Goal: Task Accomplishment & Management: Manage account settings

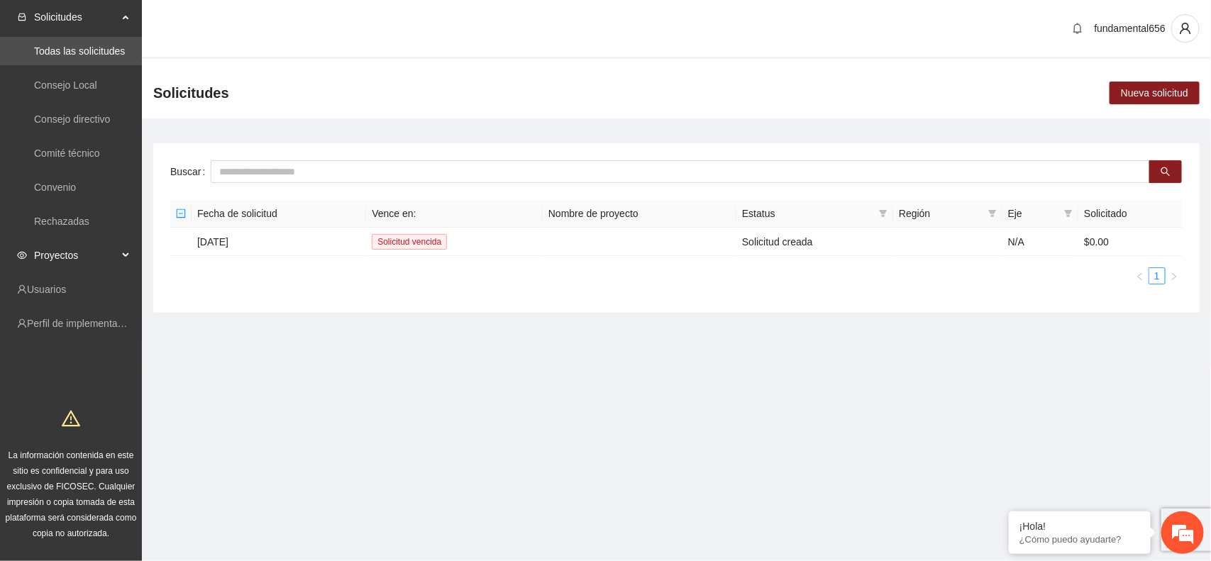
click at [124, 250] on div "Proyectos" at bounding box center [71, 255] width 142 height 28
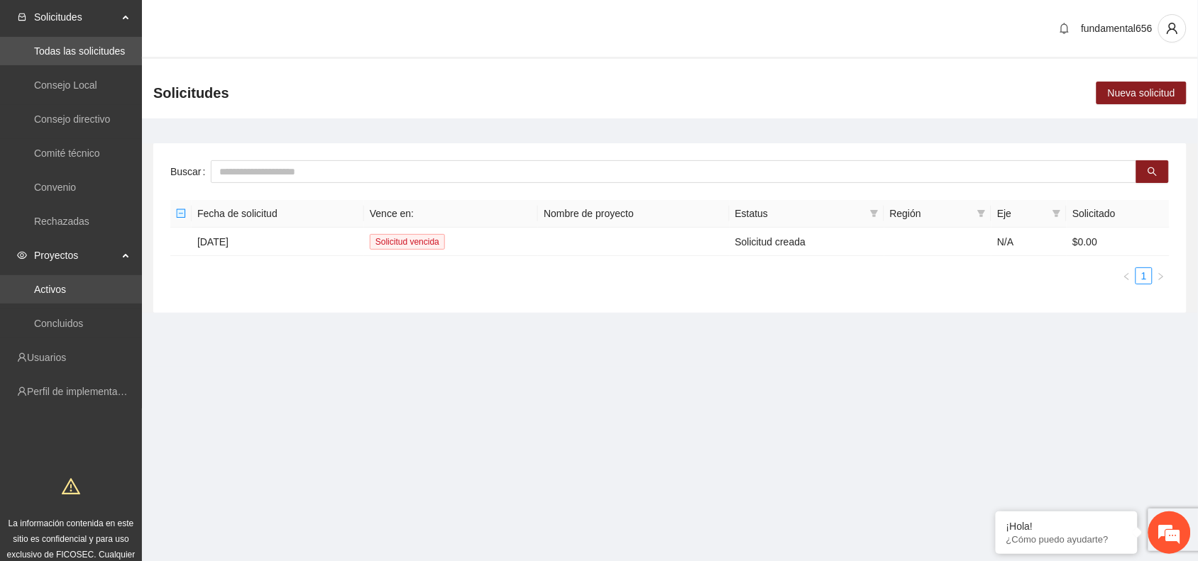
click at [65, 284] on link "Activos" at bounding box center [50, 289] width 32 height 11
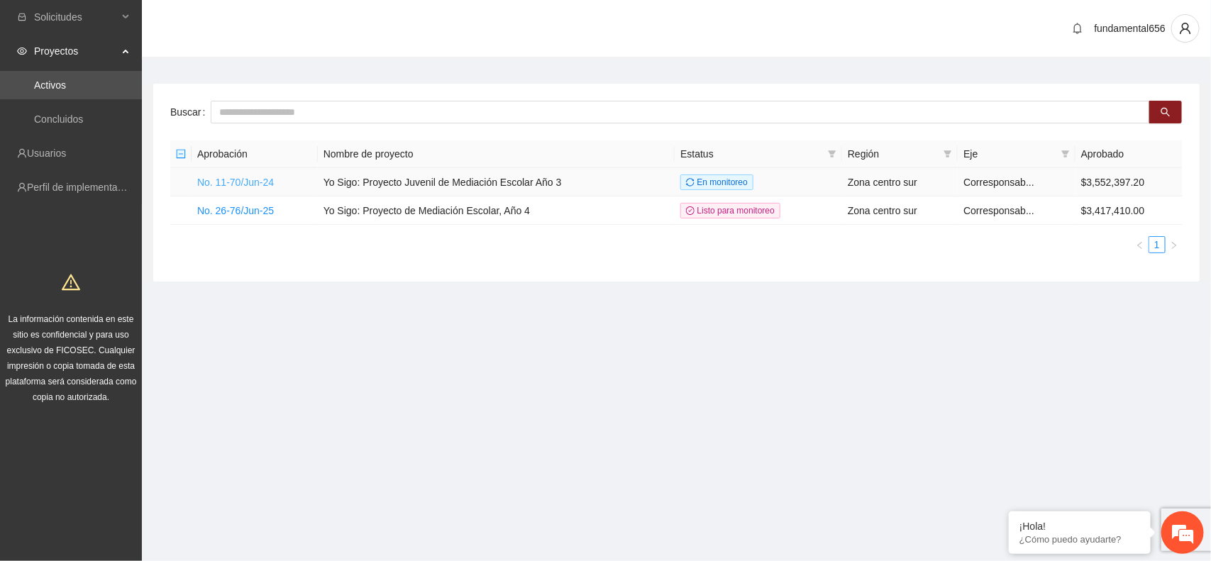
click at [248, 182] on link "No. 11-70/Jun-24" at bounding box center [235, 182] width 77 height 11
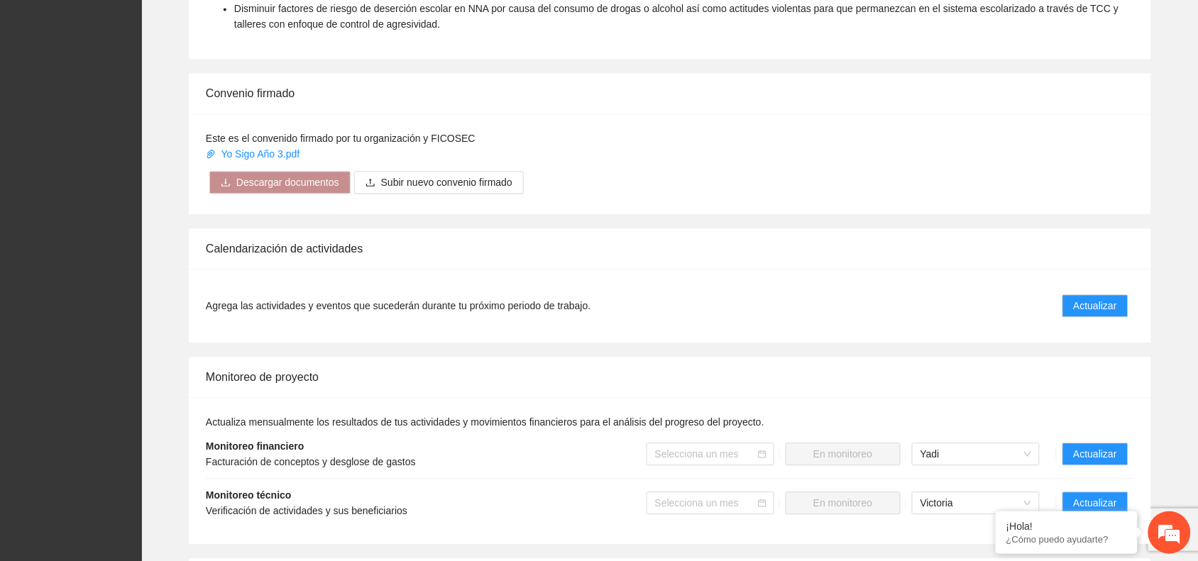
scroll to position [887, 0]
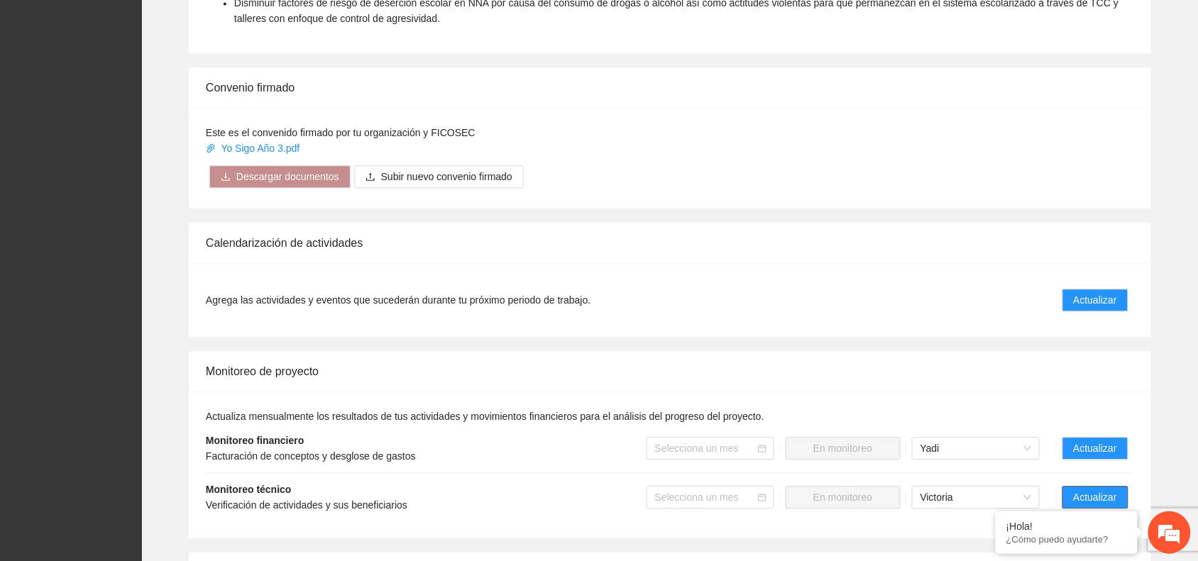
click at [1087, 490] on span "Actualizar" at bounding box center [1094, 498] width 43 height 16
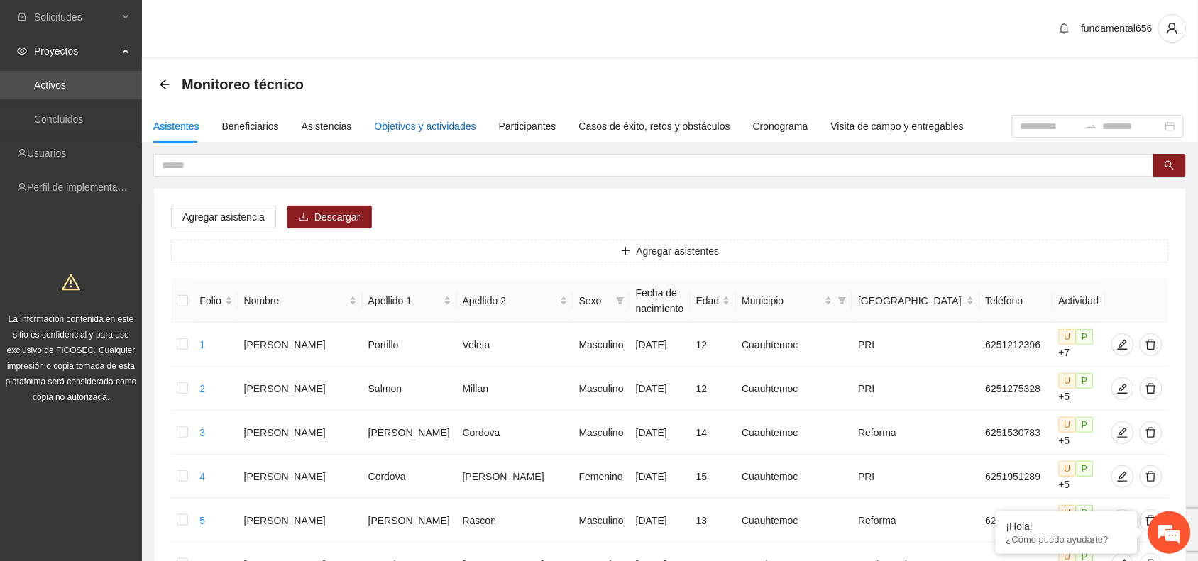
click at [406, 123] on div "Objetivos y actividades" at bounding box center [425, 126] width 101 height 16
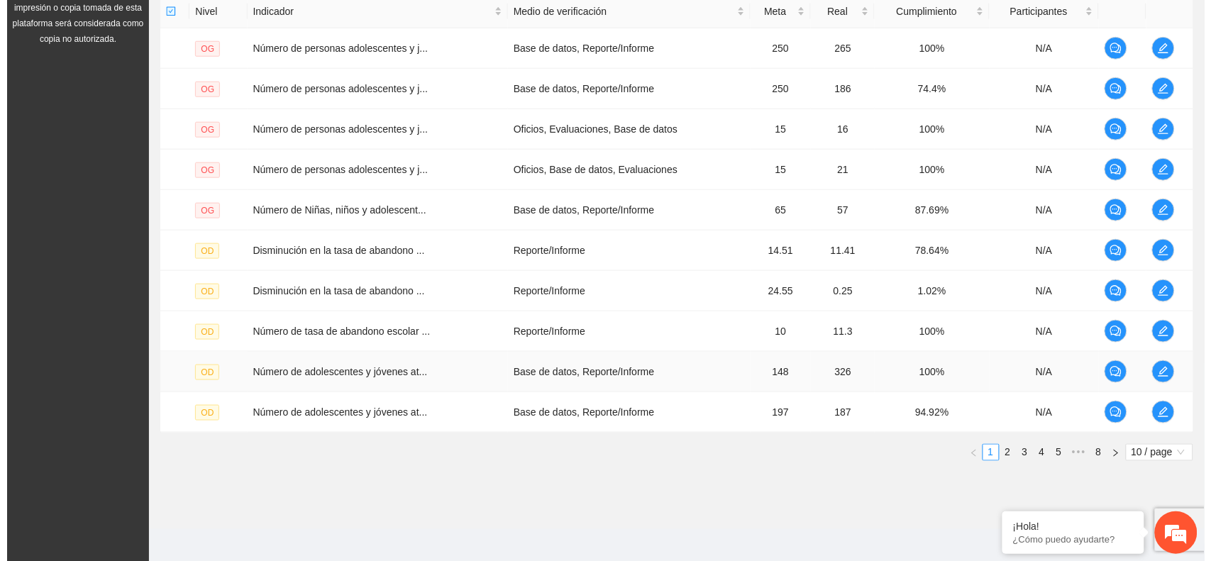
scroll to position [367, 0]
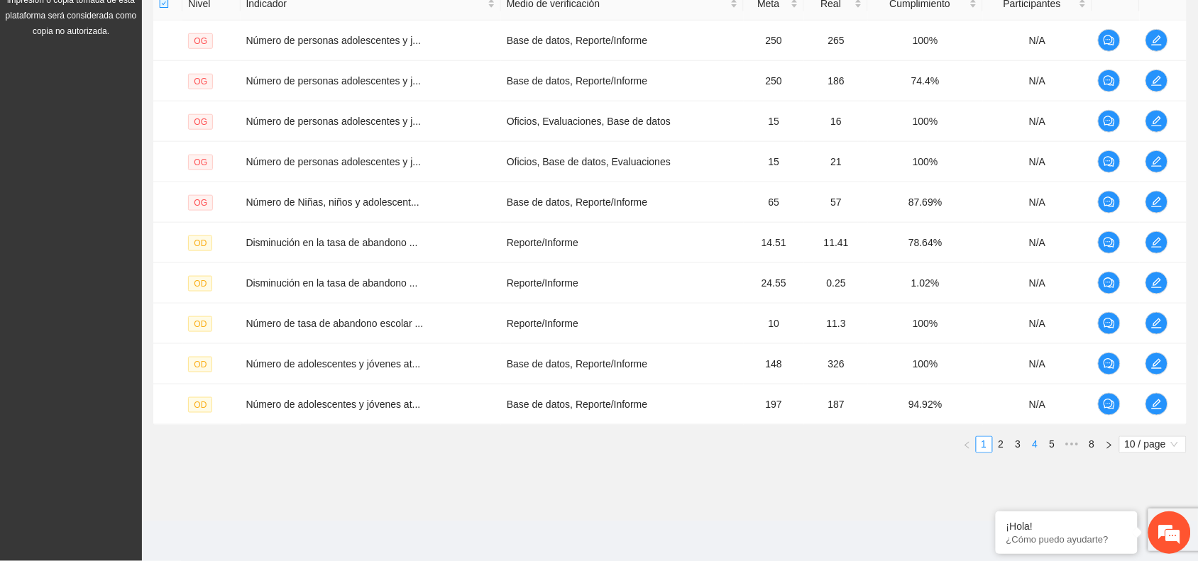
click at [1032, 445] on link "4" at bounding box center [1035, 445] width 16 height 16
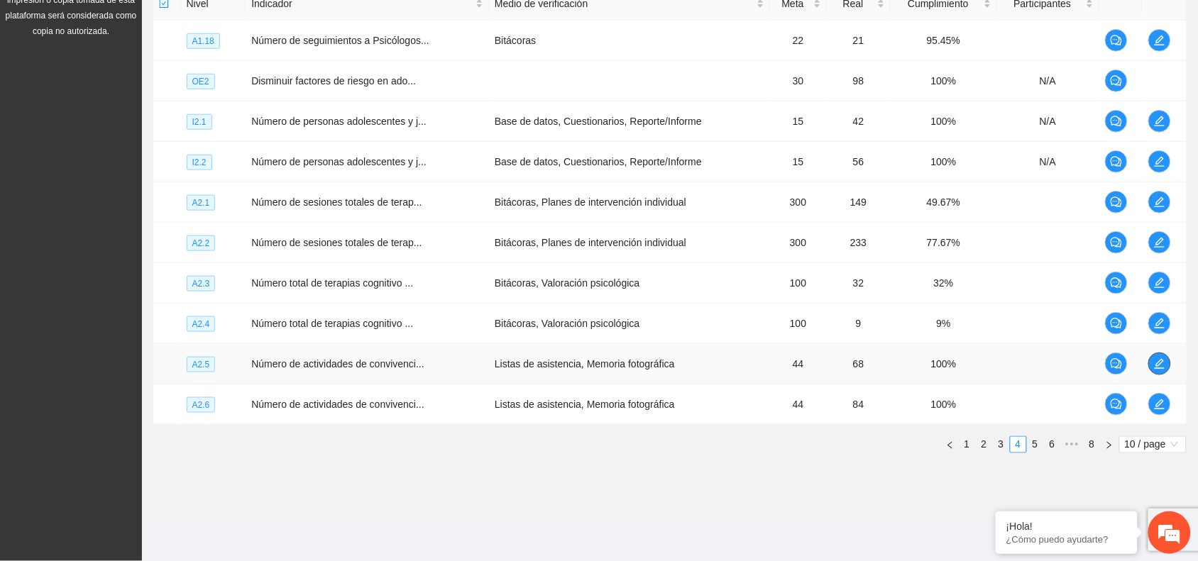
click at [1162, 365] on icon "edit" at bounding box center [1159, 363] width 11 height 11
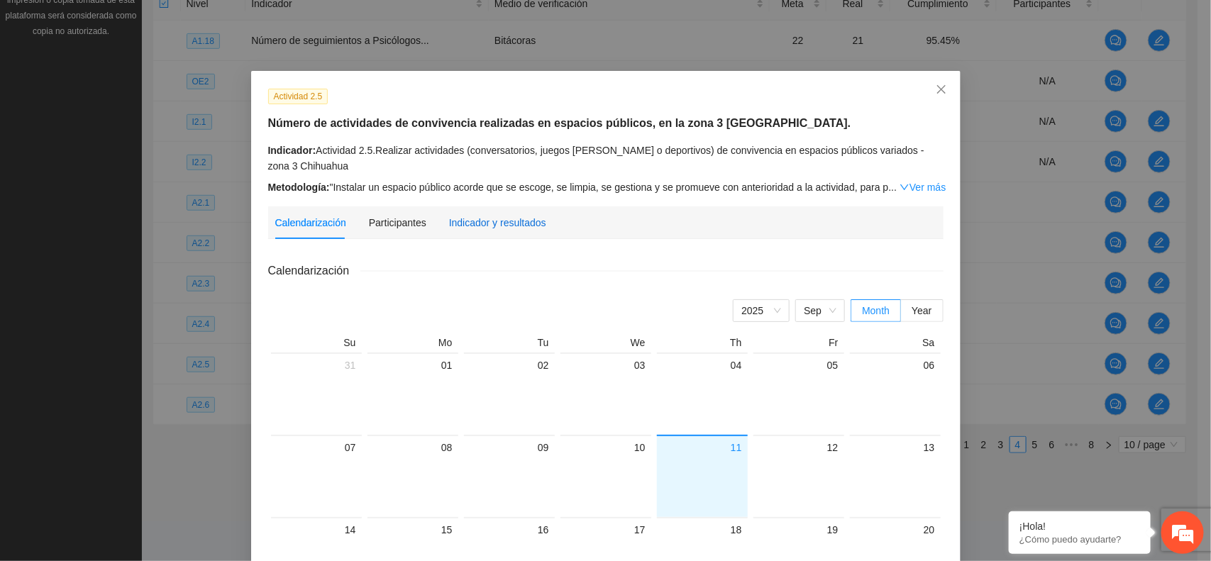
click at [483, 221] on div "Indicador y resultados" at bounding box center [497, 223] width 97 height 16
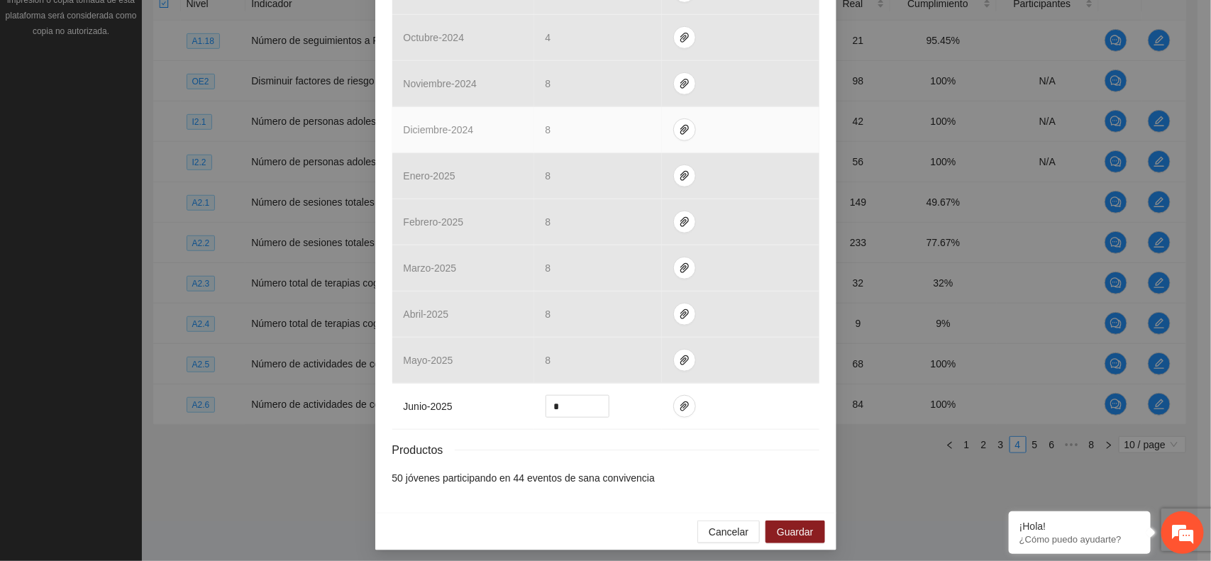
scroll to position [488, 0]
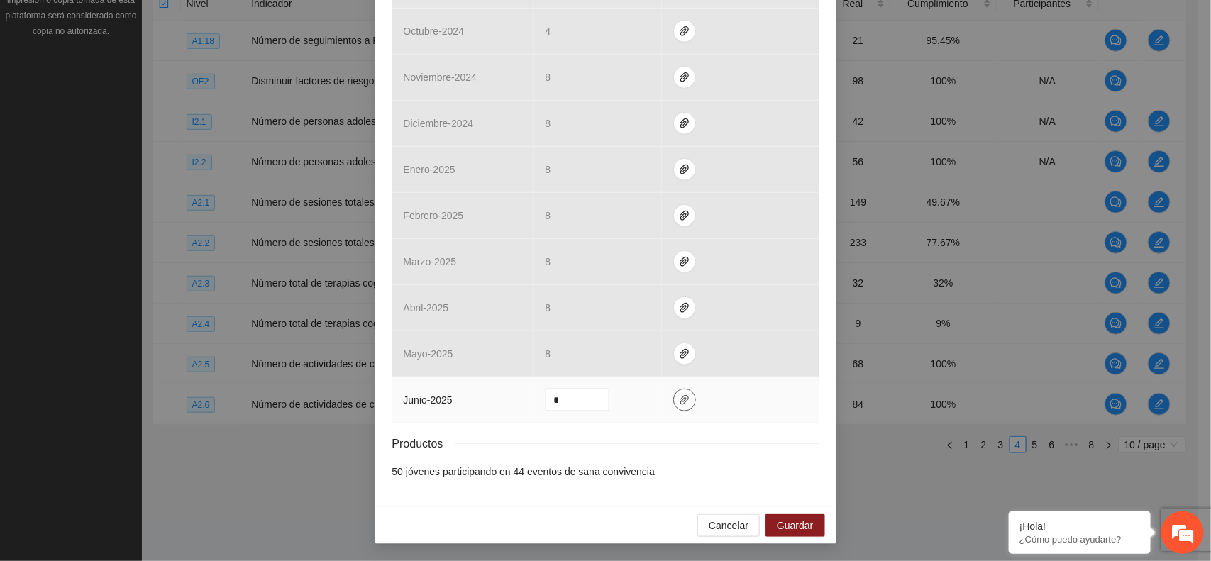
click at [679, 406] on button "button" at bounding box center [684, 400] width 23 height 23
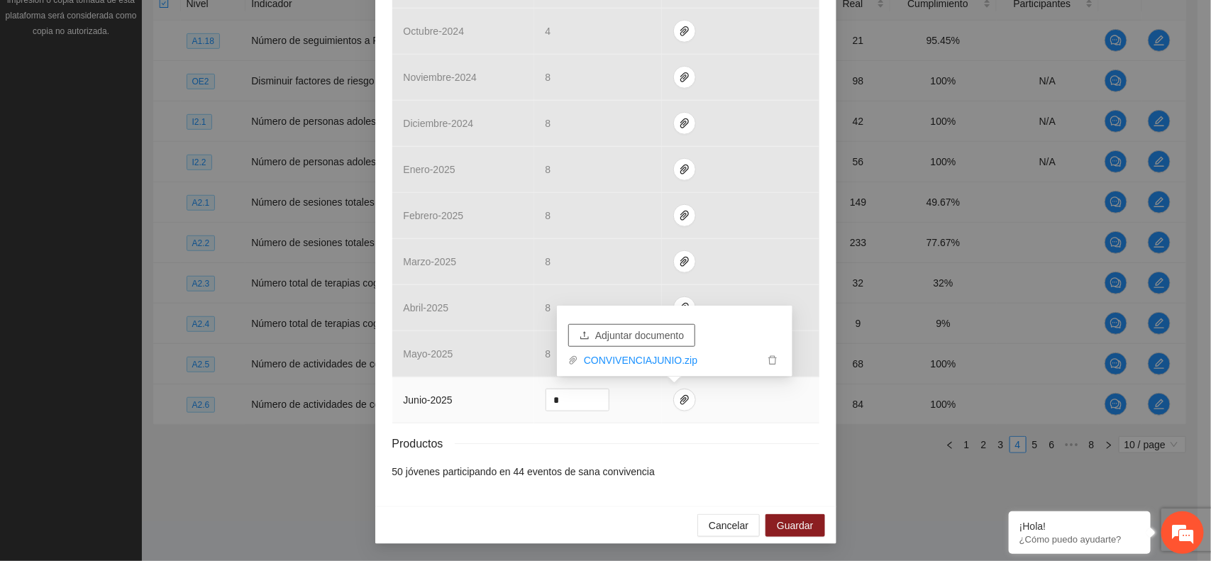
click at [630, 328] on span "Adjuntar documento" at bounding box center [639, 336] width 89 height 16
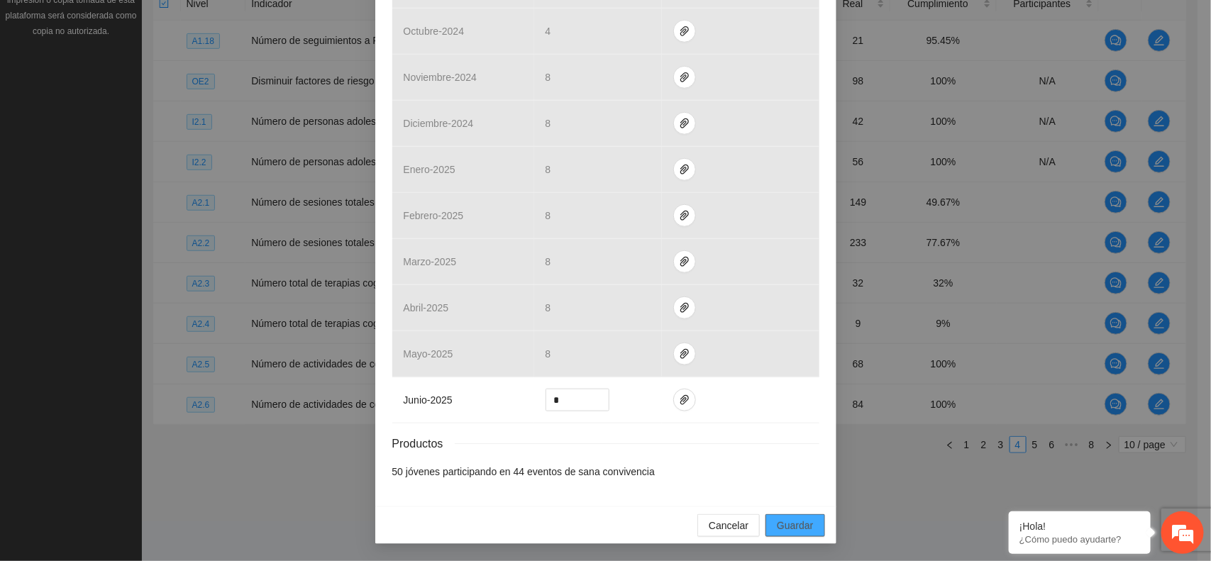
click at [770, 529] on button "Guardar" at bounding box center [794, 525] width 59 height 23
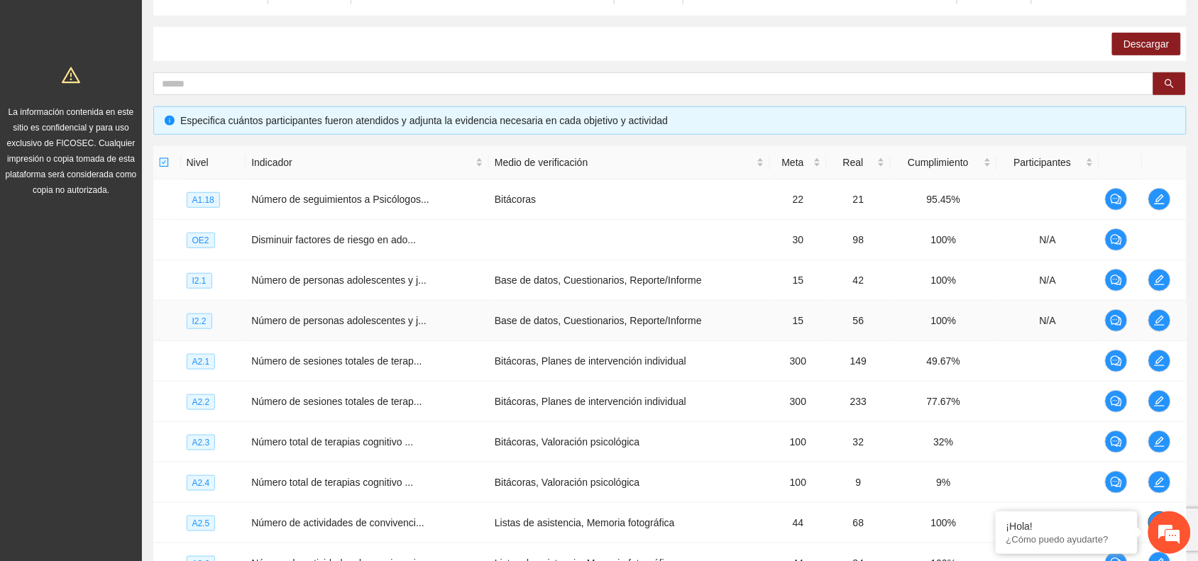
scroll to position [0, 0]
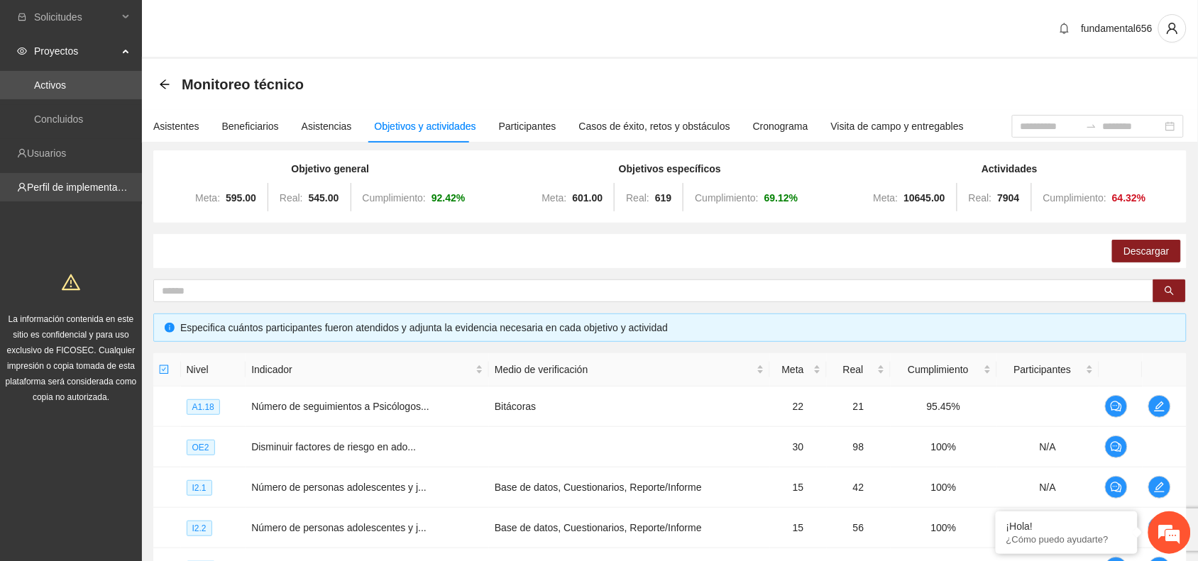
click at [50, 188] on link "Perfil de implementadora" at bounding box center [82, 187] width 111 height 11
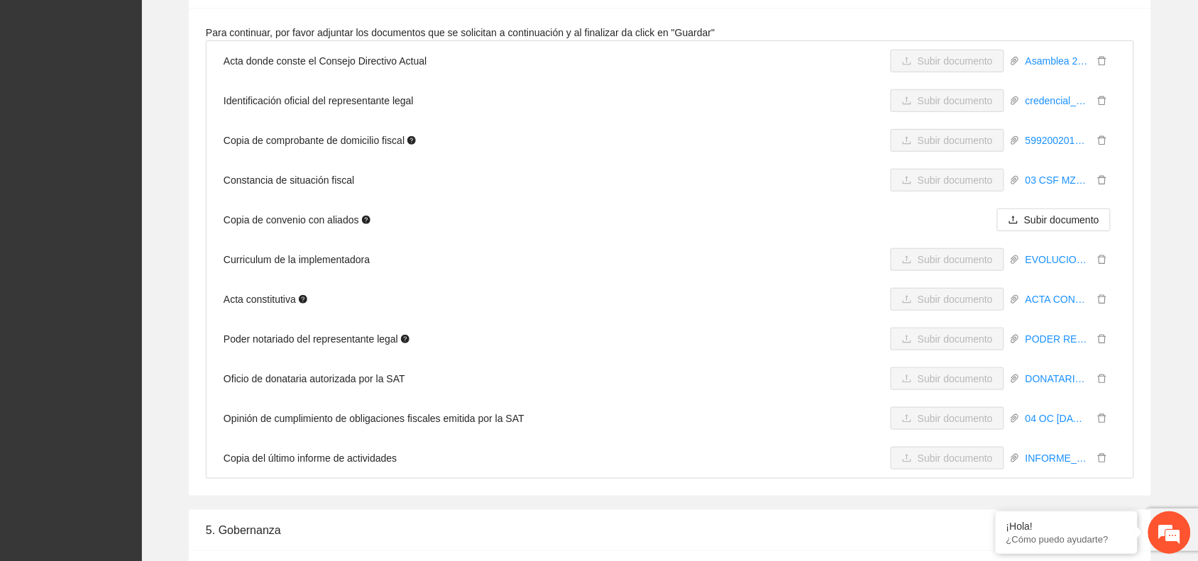
scroll to position [5002, 0]
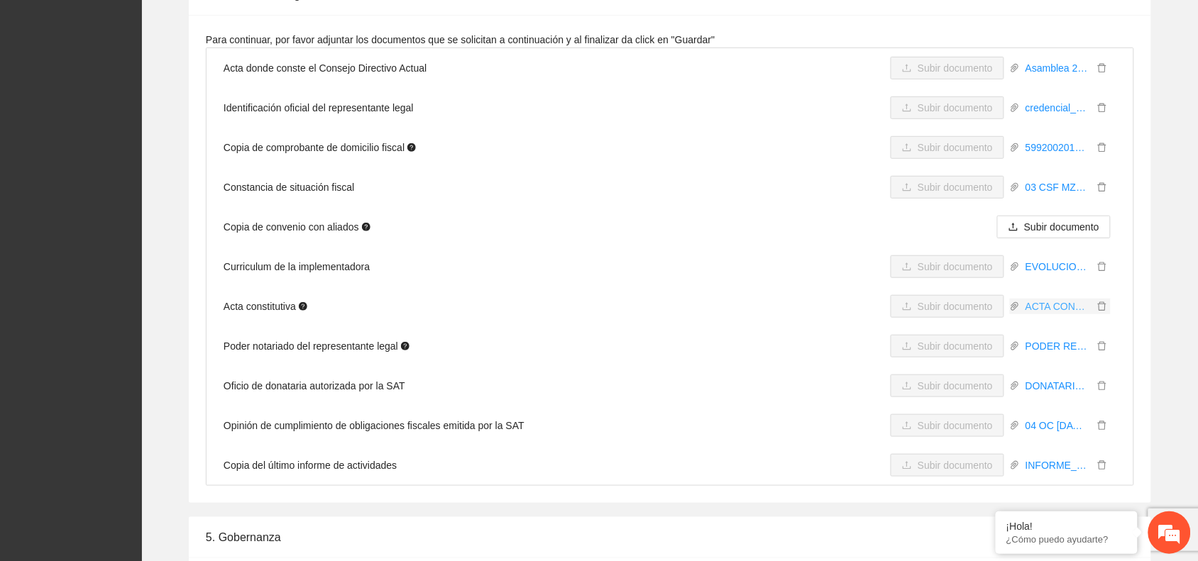
click at [1034, 299] on link "ACTA CONSTITUTIVA FUNDAMENTAL.pdf" at bounding box center [1056, 307] width 74 height 16
click at [1030, 299] on link "ACTA CONSTITUTIVA FUNDAMENTAL.pdf" at bounding box center [1056, 307] width 74 height 16
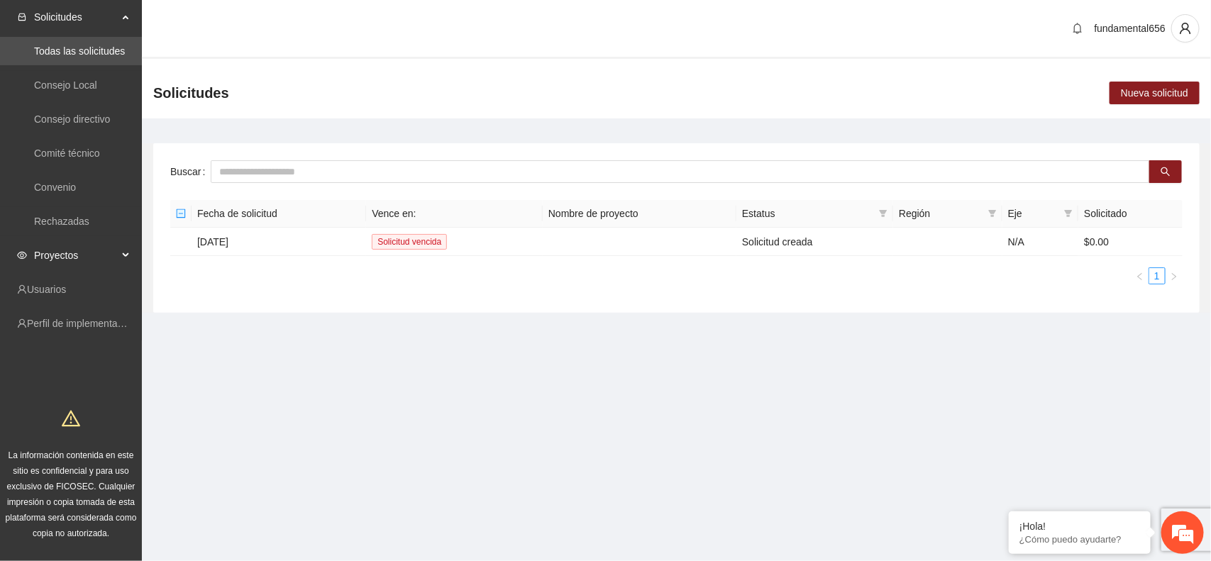
click at [128, 255] on div "Proyectos" at bounding box center [71, 255] width 142 height 28
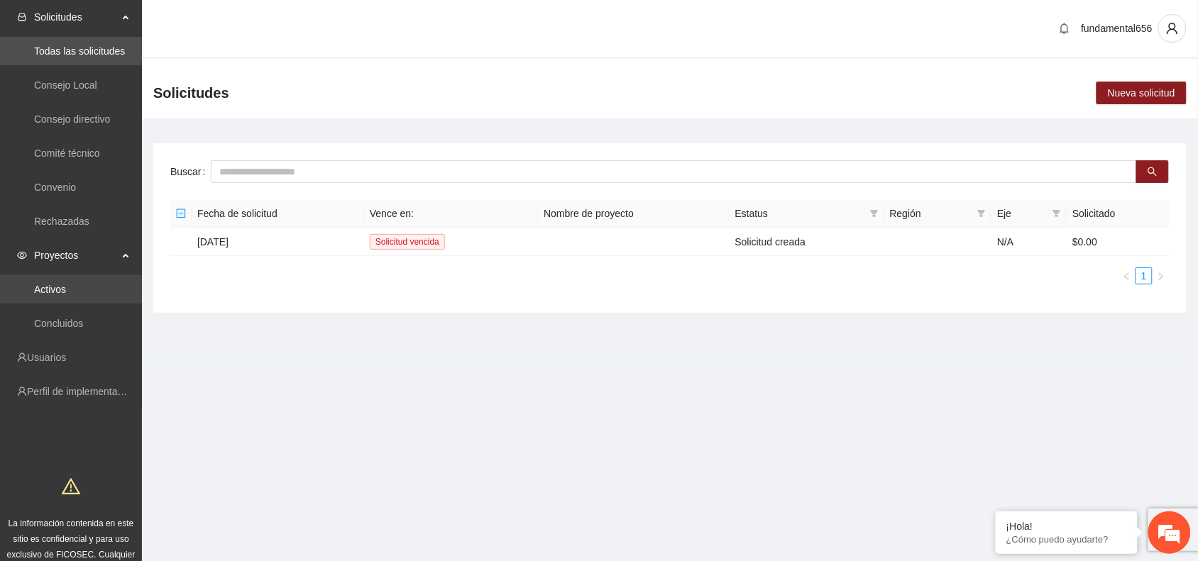
click at [43, 289] on link "Activos" at bounding box center [50, 289] width 32 height 11
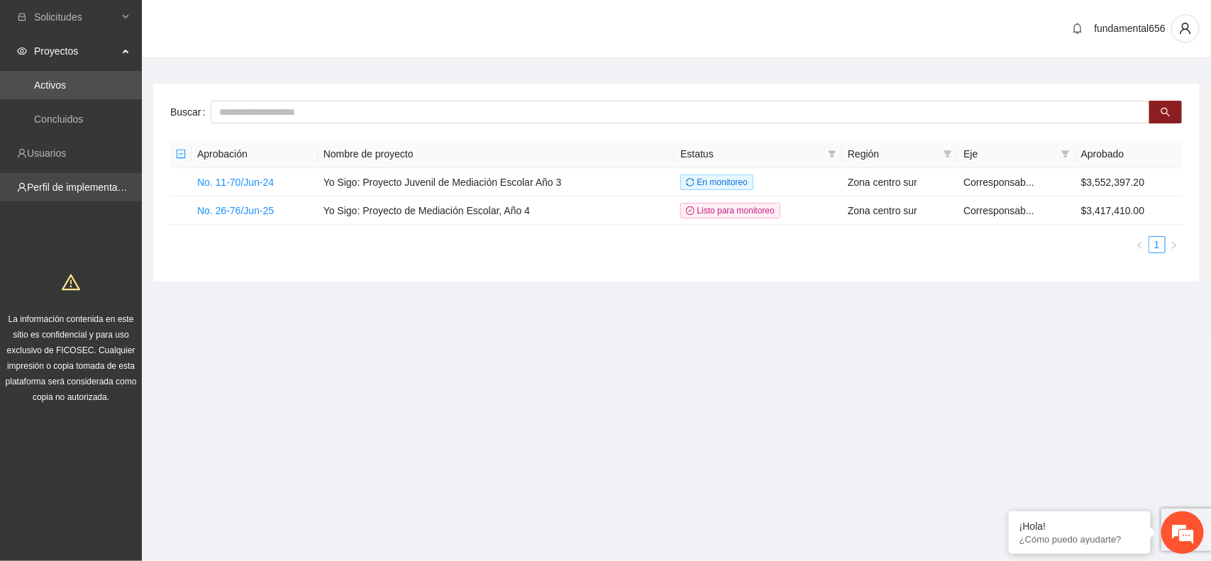
click at [64, 185] on link "Perfil de implementadora" at bounding box center [82, 187] width 111 height 11
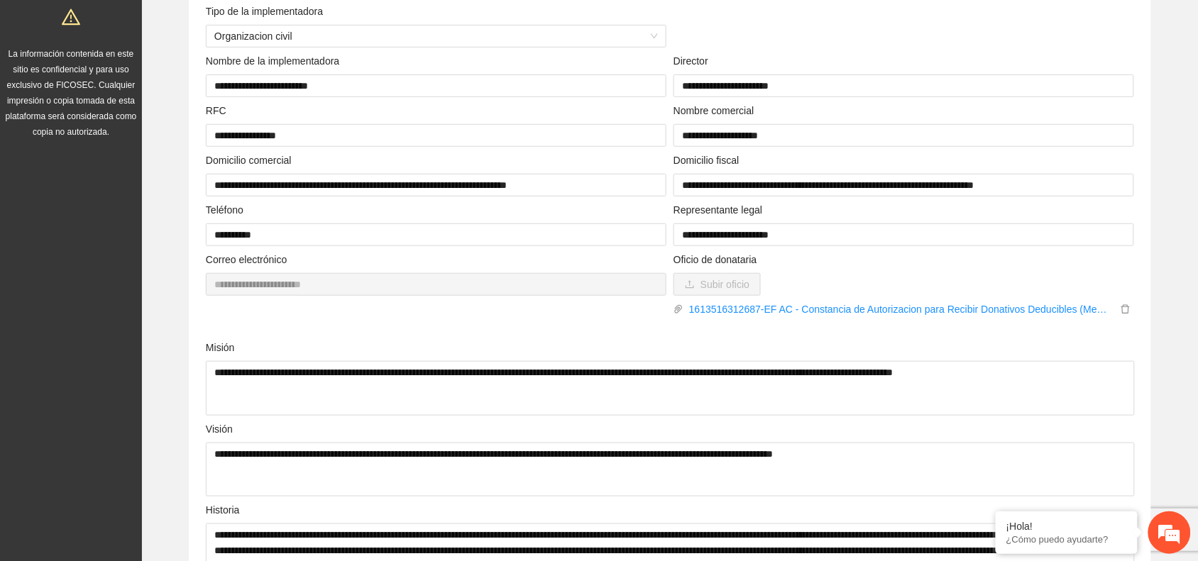
scroll to position [177, 0]
